Goal: Check status: Check status

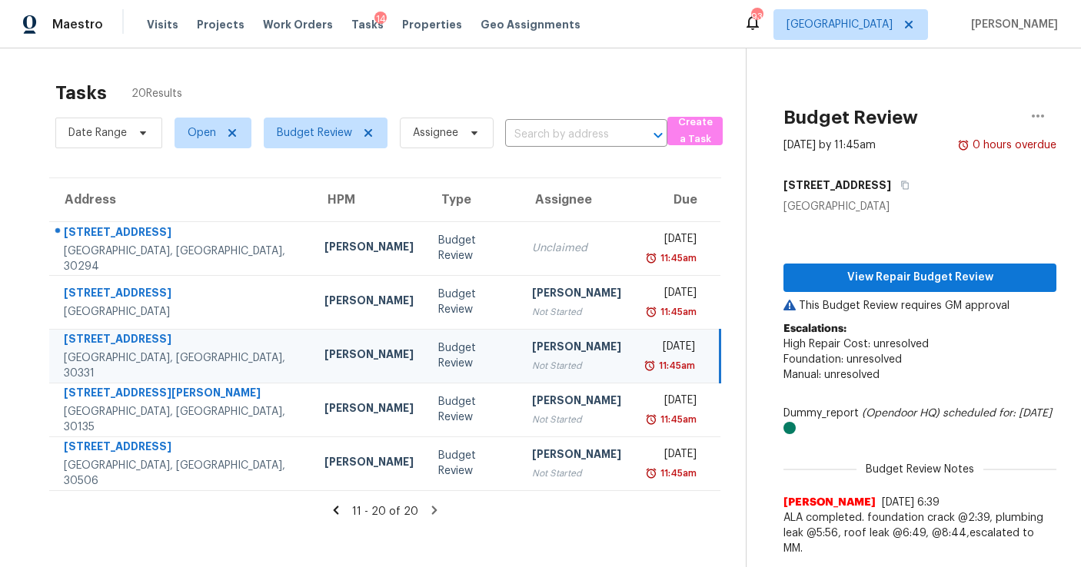
scroll to position [48, 0]
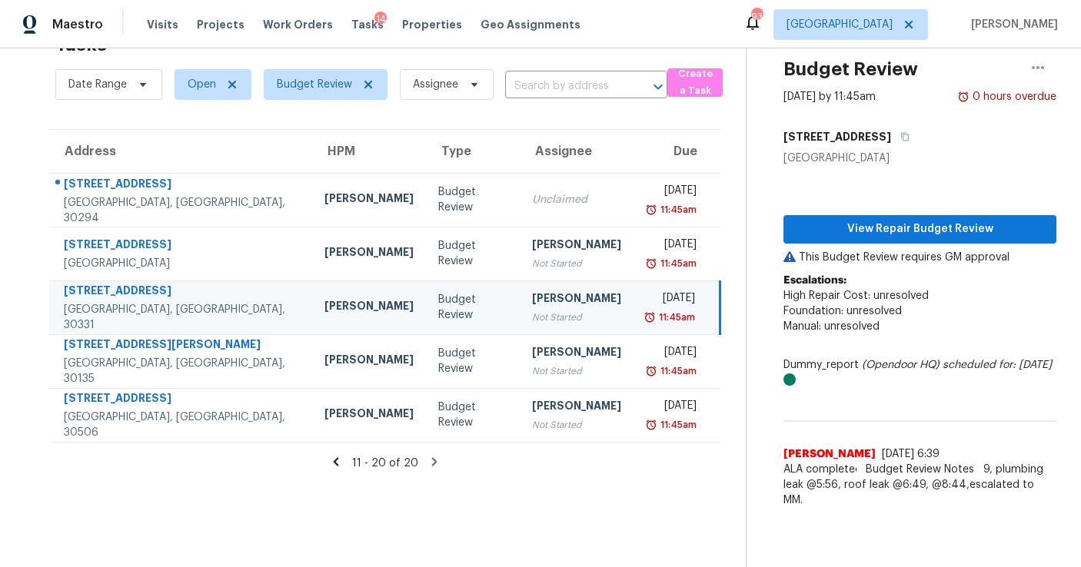
click at [339, 459] on icon at bounding box center [336, 461] width 5 height 8
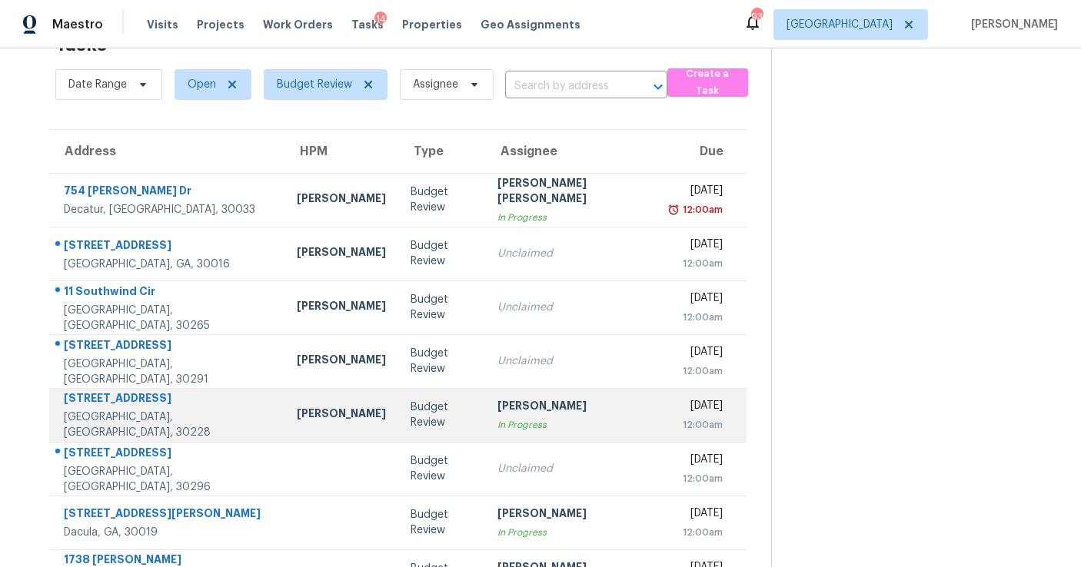
click at [410, 426] on div "Budget Review" at bounding box center [441, 415] width 62 height 31
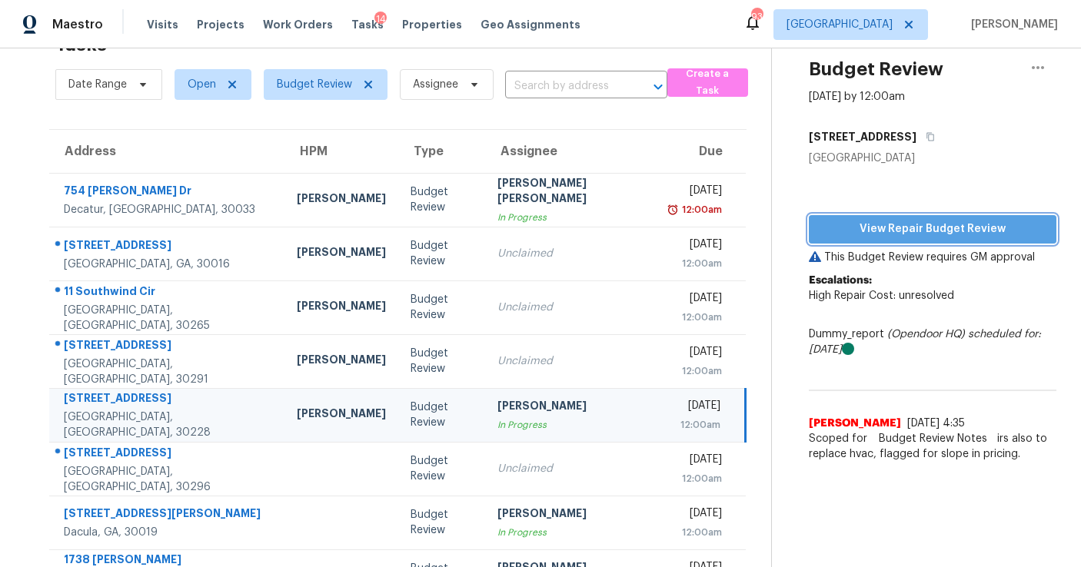
click at [918, 226] on span "View Repair Budget Review" at bounding box center [932, 229] width 223 height 19
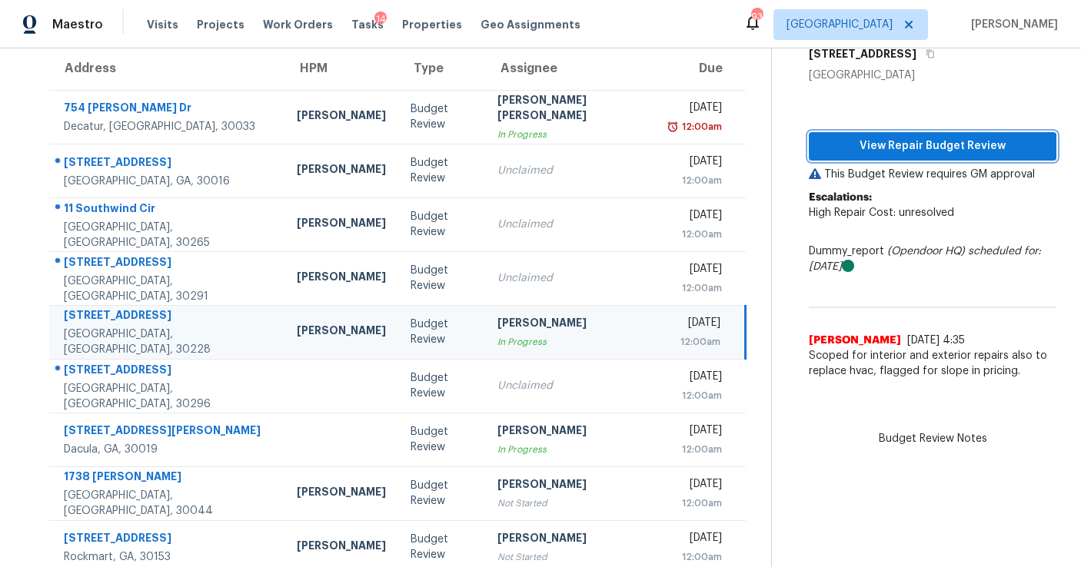
scroll to position [134, 0]
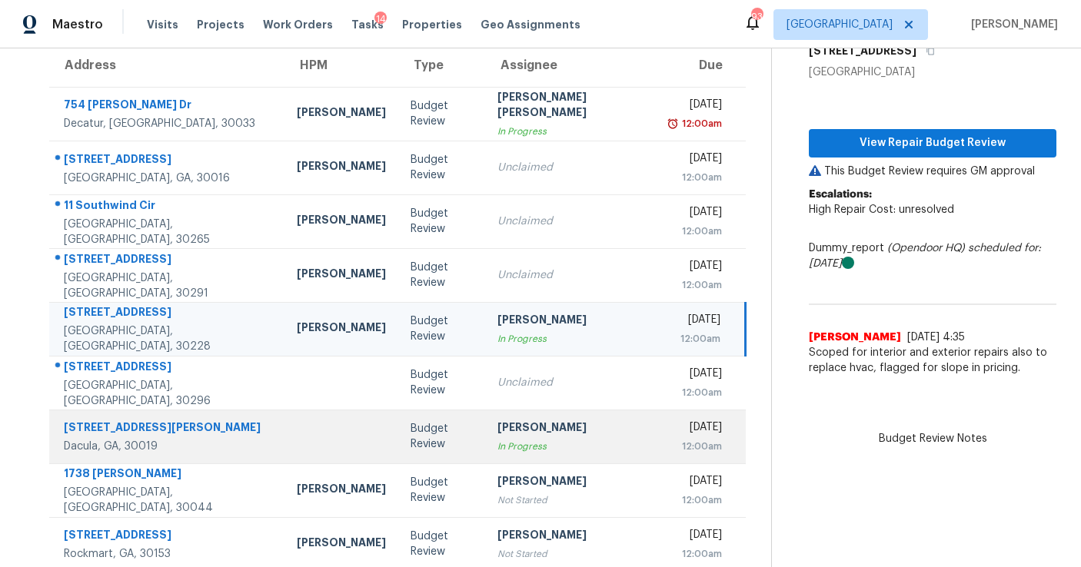
click at [410, 447] on div "Budget Review" at bounding box center [441, 436] width 62 height 31
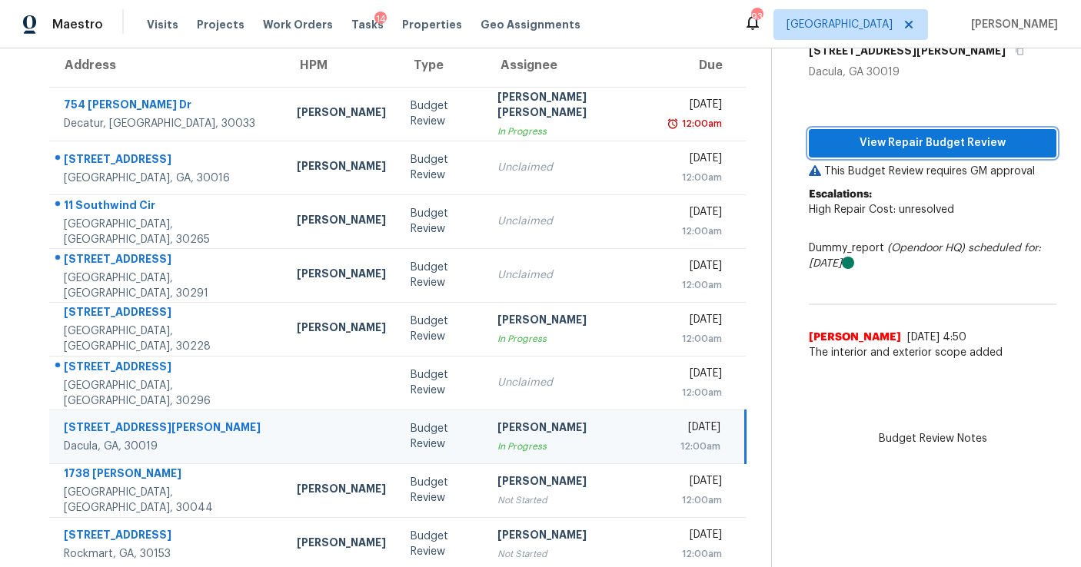
click at [881, 152] on span "View Repair Budget Review" at bounding box center [932, 143] width 223 height 19
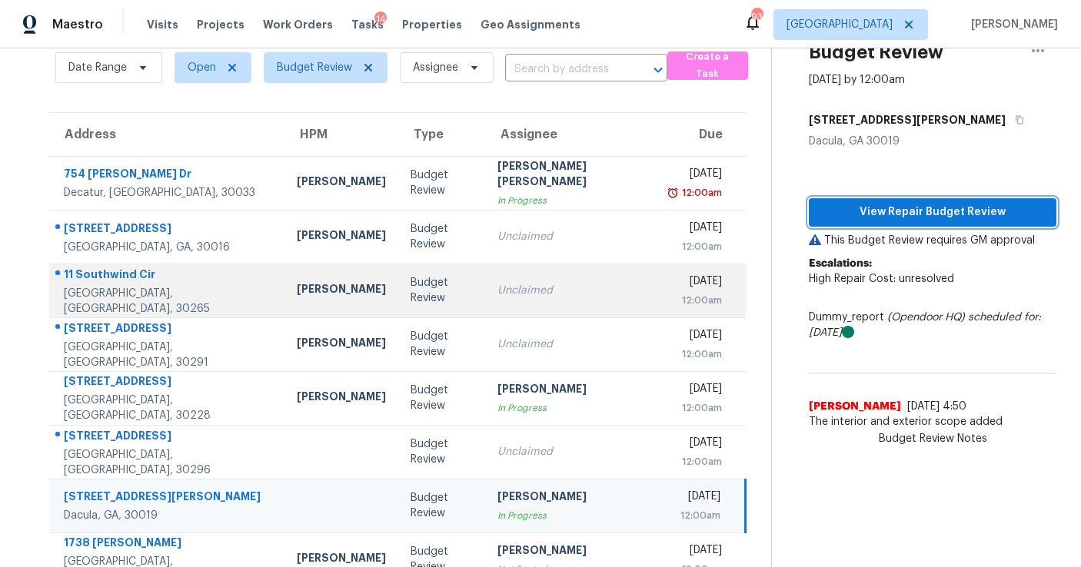
scroll to position [66, 0]
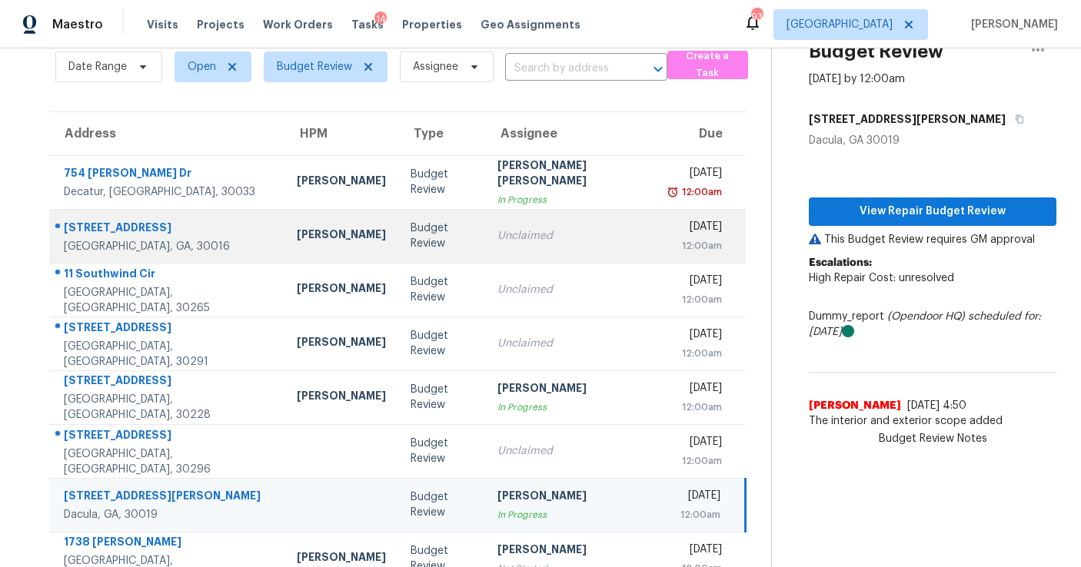
click at [400, 252] on td "Budget Review" at bounding box center [441, 236] width 87 height 54
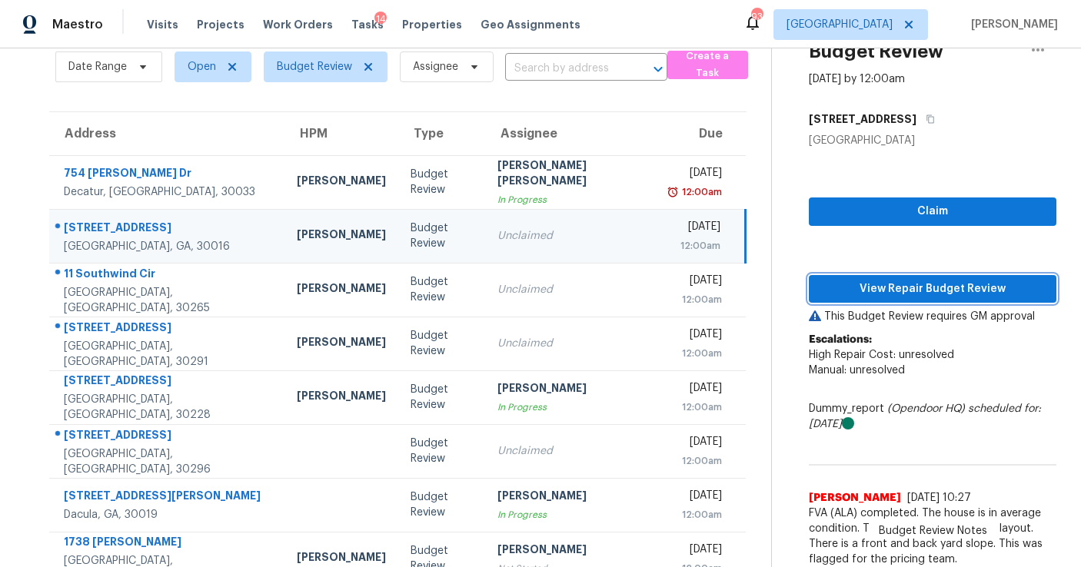
click at [878, 293] on span "View Repair Budget Review" at bounding box center [932, 289] width 223 height 19
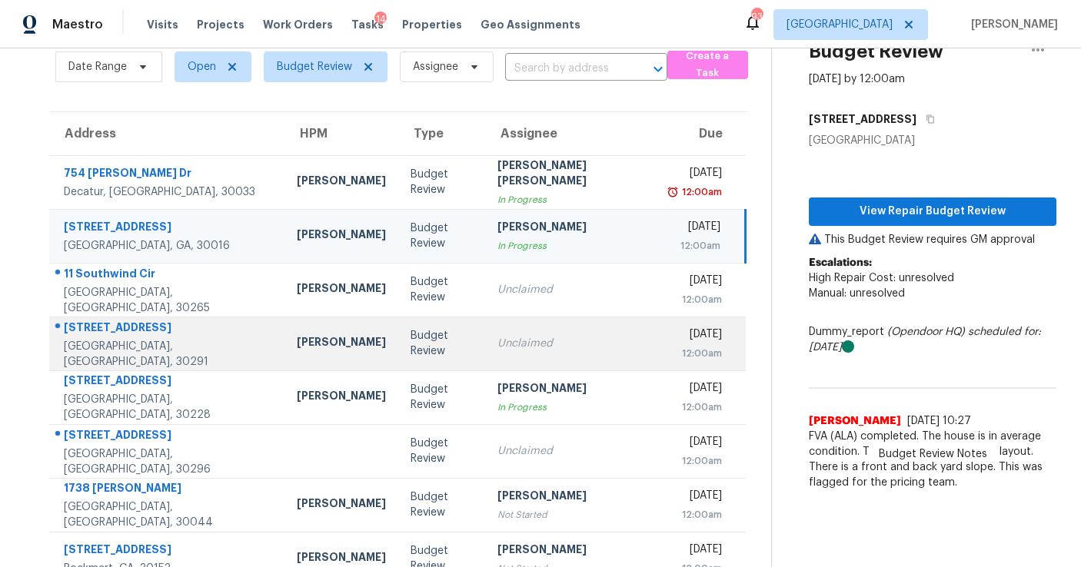
click at [498, 340] on div "Unclaimed" at bounding box center [571, 343] width 148 height 15
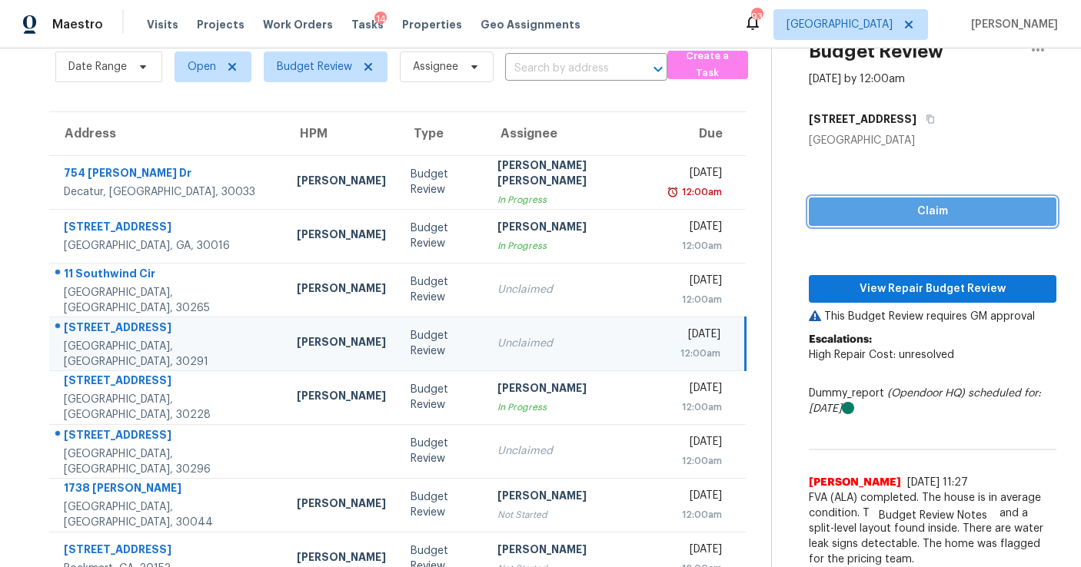
click at [892, 209] on span "Claim" at bounding box center [932, 211] width 223 height 19
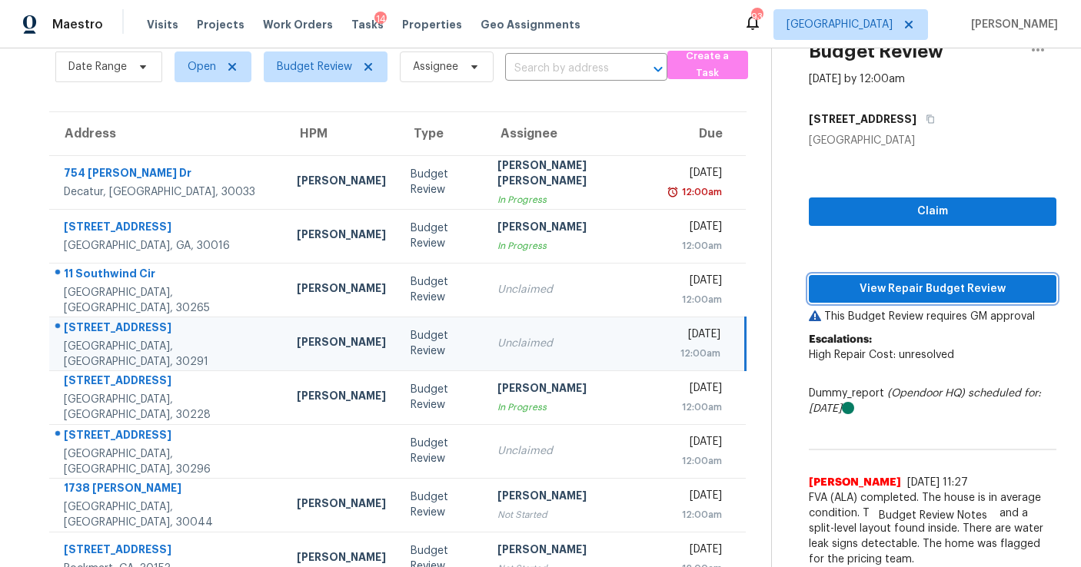
click at [889, 294] on span "View Repair Budget Review" at bounding box center [932, 289] width 223 height 19
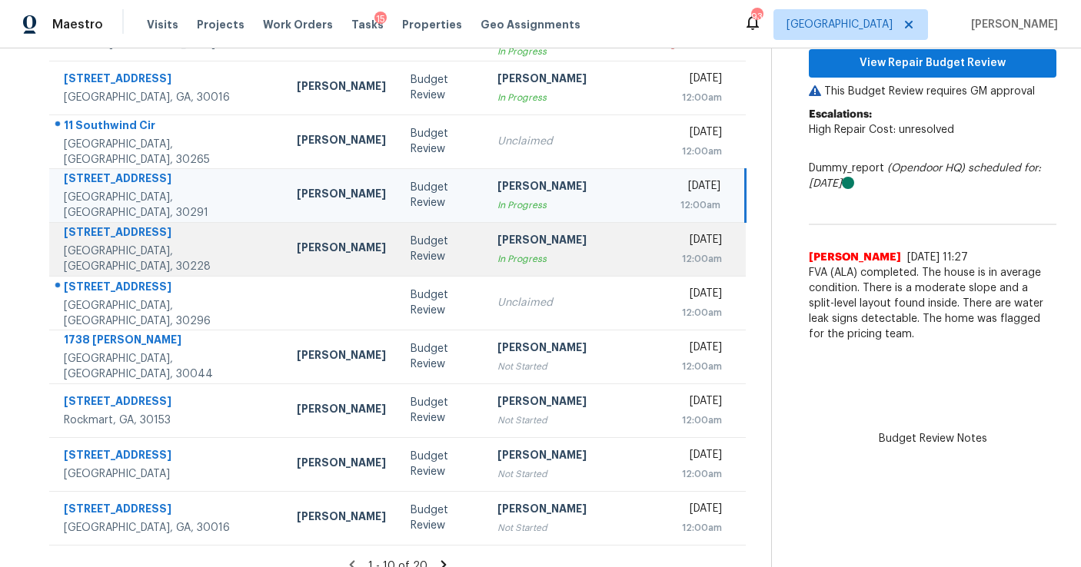
scroll to position [224, 0]
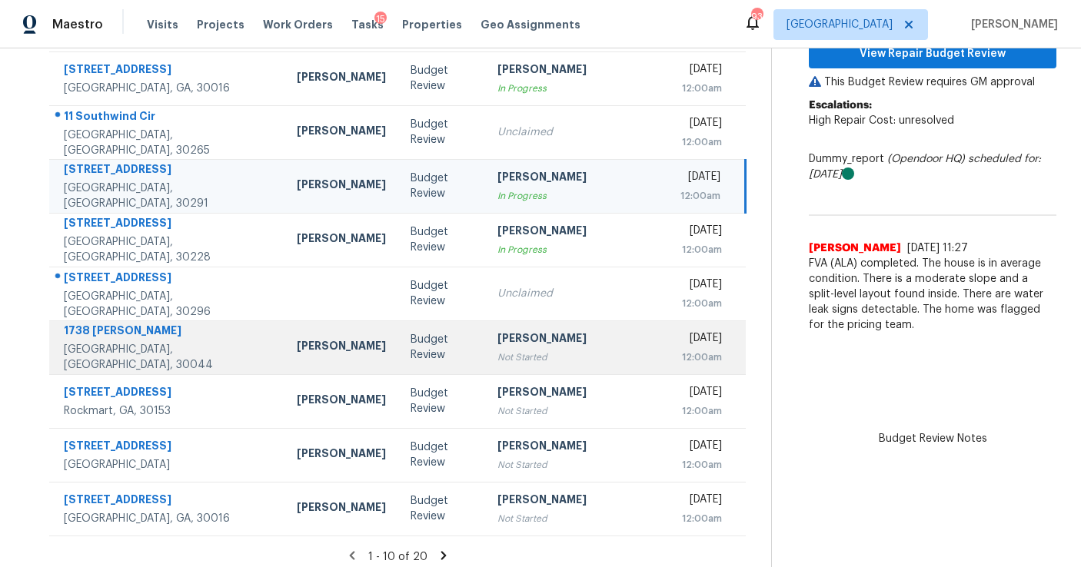
click at [497, 353] on div "Not Started" at bounding box center [571, 357] width 148 height 15
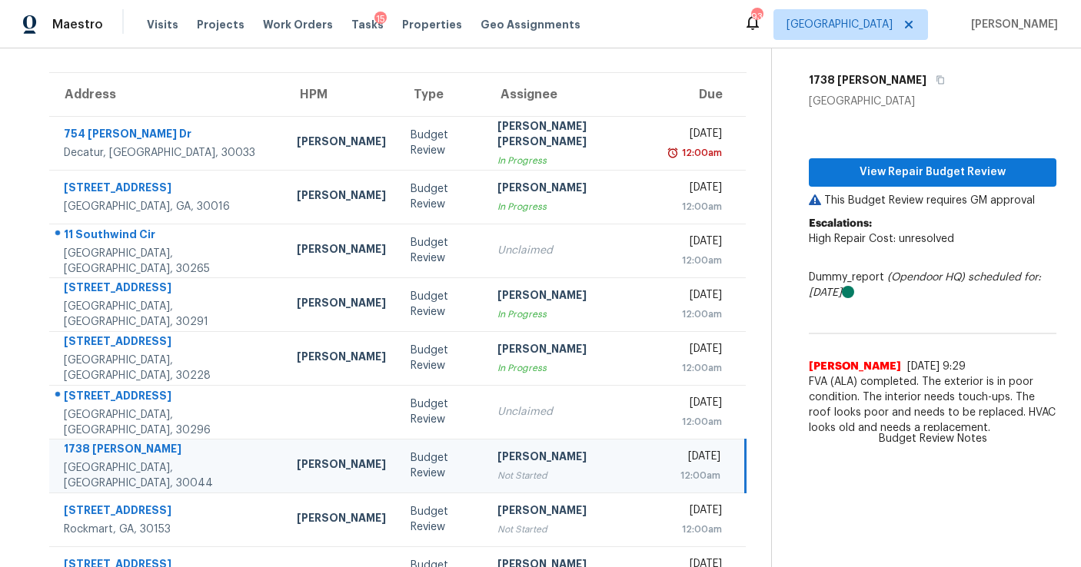
scroll to position [105, 0]
click at [865, 165] on span "View Repair Budget Review" at bounding box center [932, 172] width 223 height 19
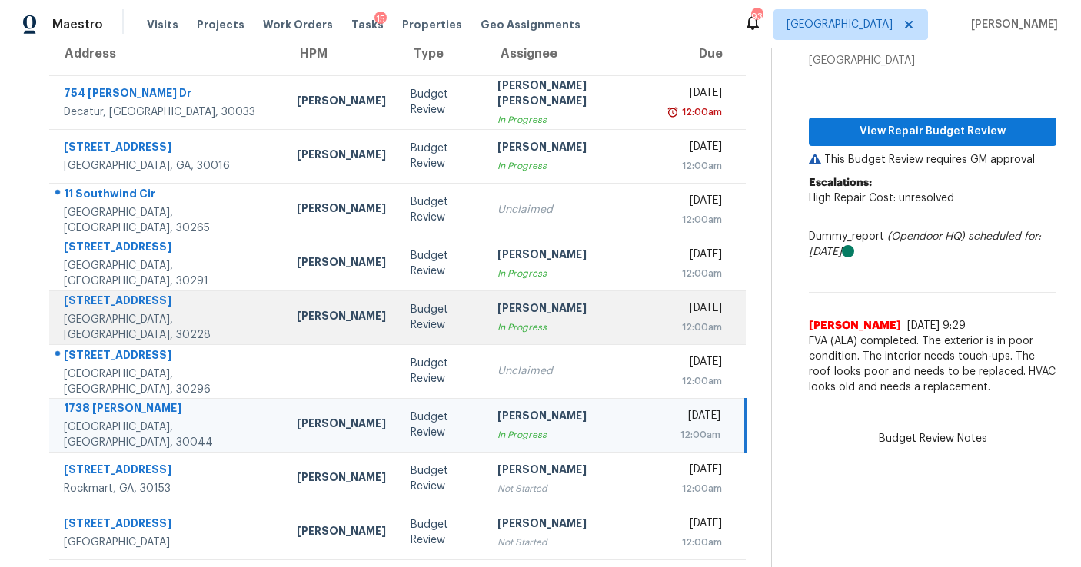
scroll to position [233, 0]
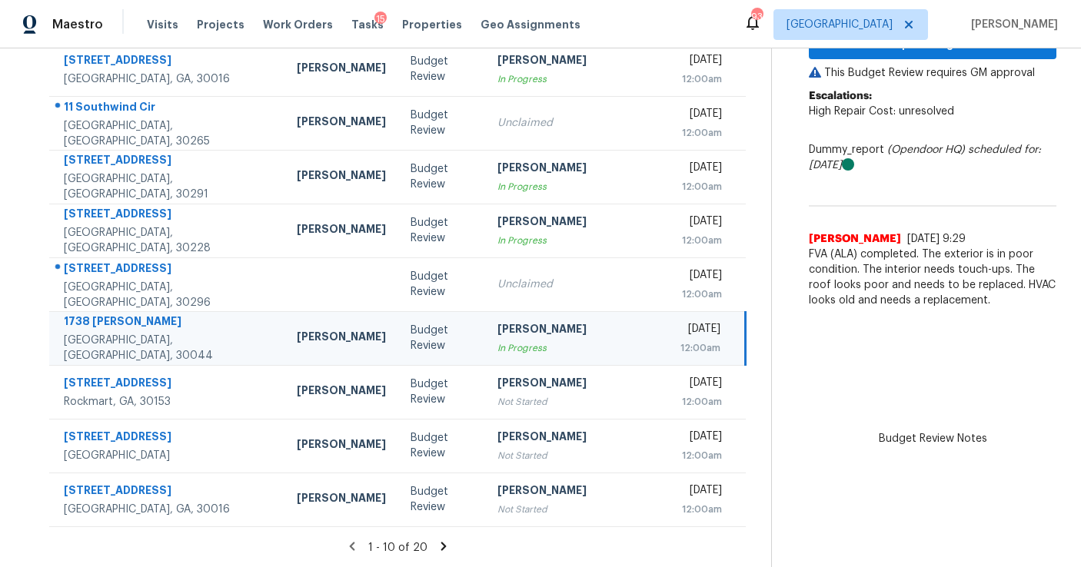
click at [437, 549] on icon at bounding box center [444, 547] width 14 height 14
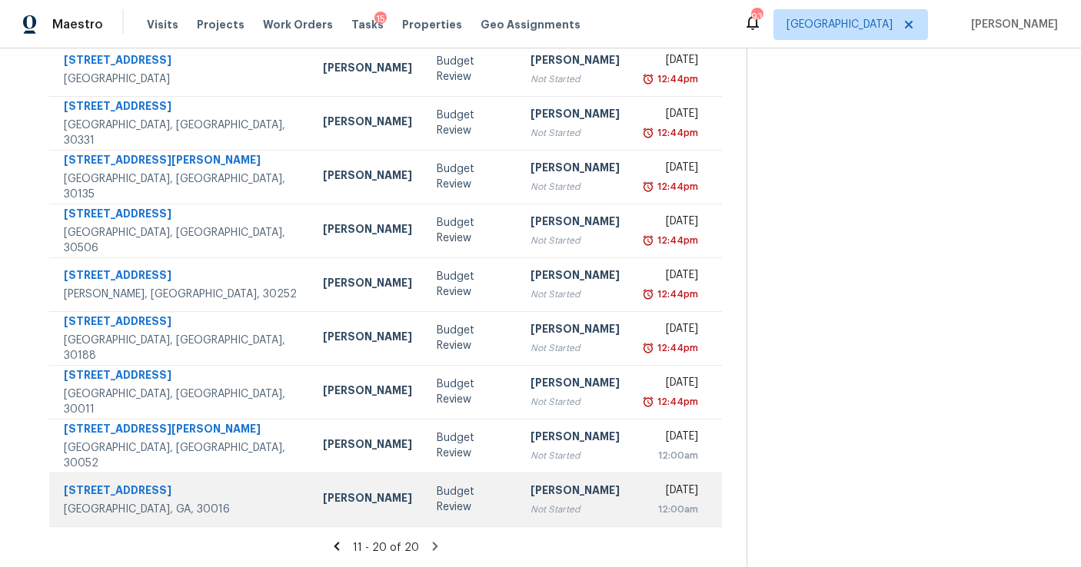
click at [446, 496] on td "Budget Review" at bounding box center [471, 500] width 94 height 54
